Goal: Consume media (video, audio)

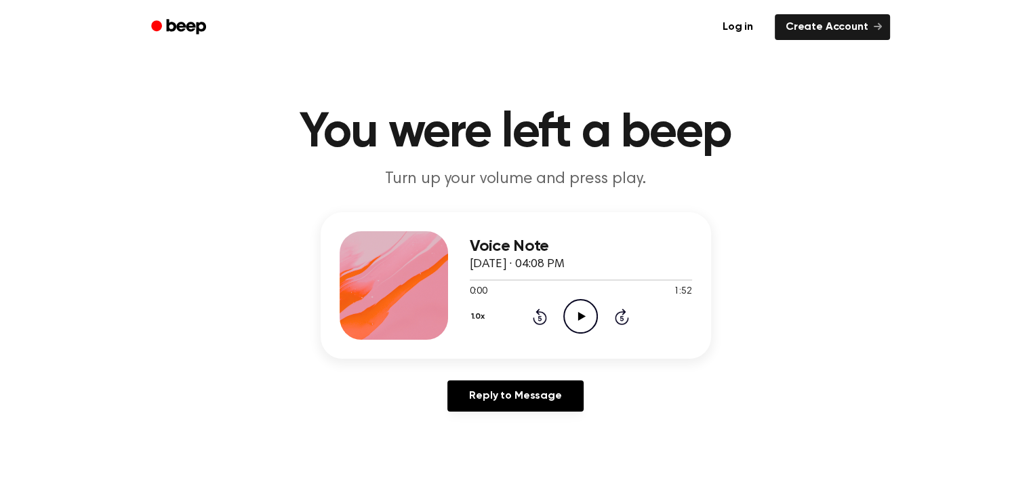
click at [582, 315] on icon at bounding box center [581, 316] width 7 height 9
click at [575, 310] on icon "Play Audio" at bounding box center [580, 316] width 35 height 35
click at [573, 312] on icon "Pause Audio" at bounding box center [580, 316] width 35 height 35
